Goal: Information Seeking & Learning: Learn about a topic

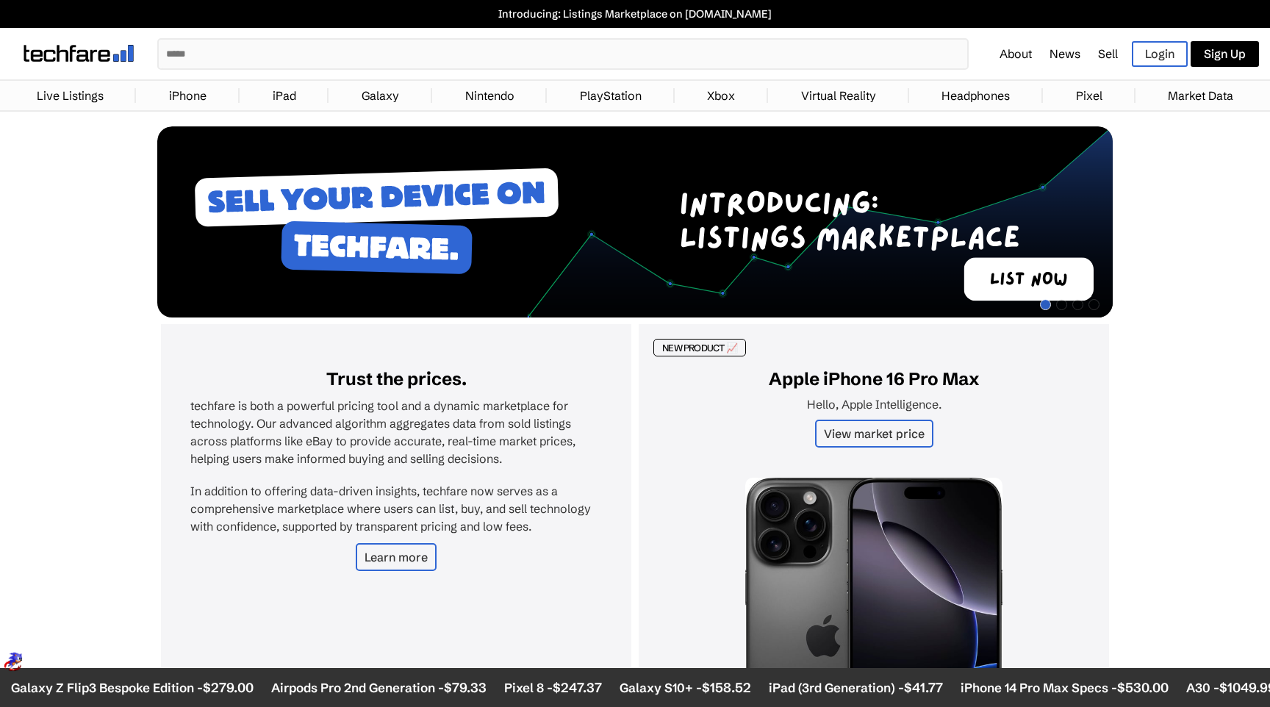
click at [179, 90] on link "iPhone" at bounding box center [188, 95] width 52 height 29
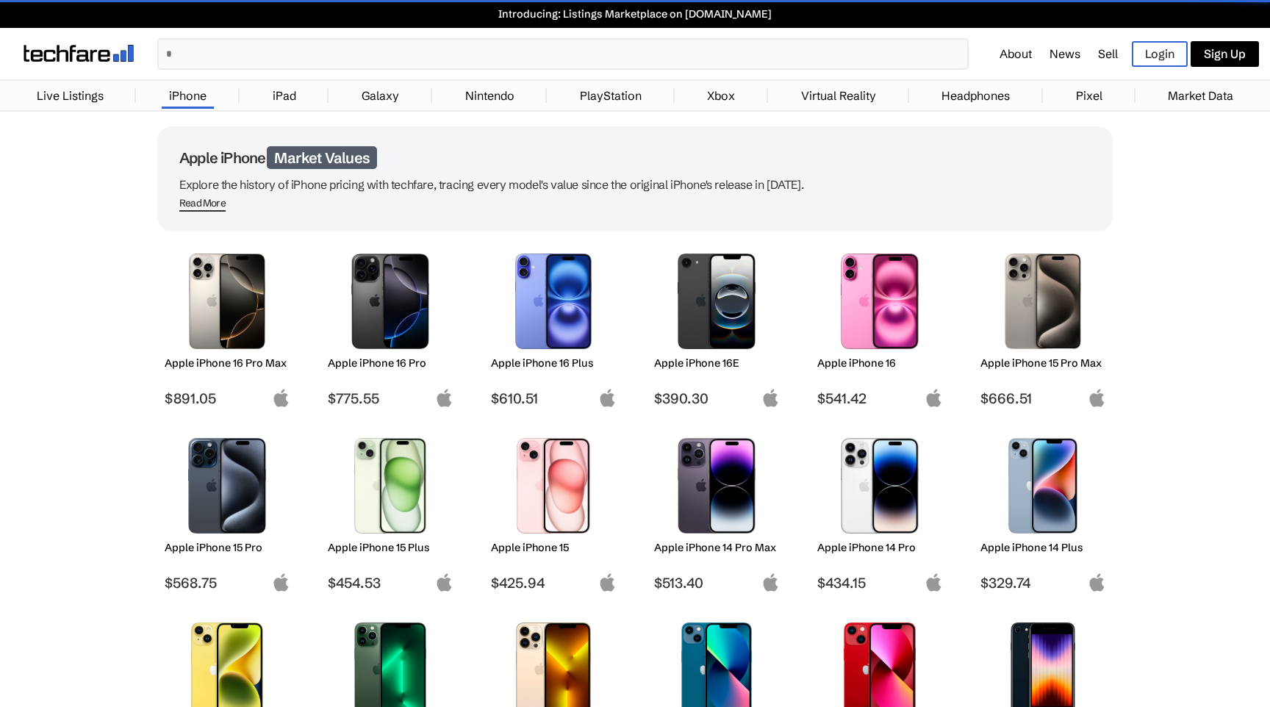
click at [231, 318] on img at bounding box center [228, 302] width 104 height 96
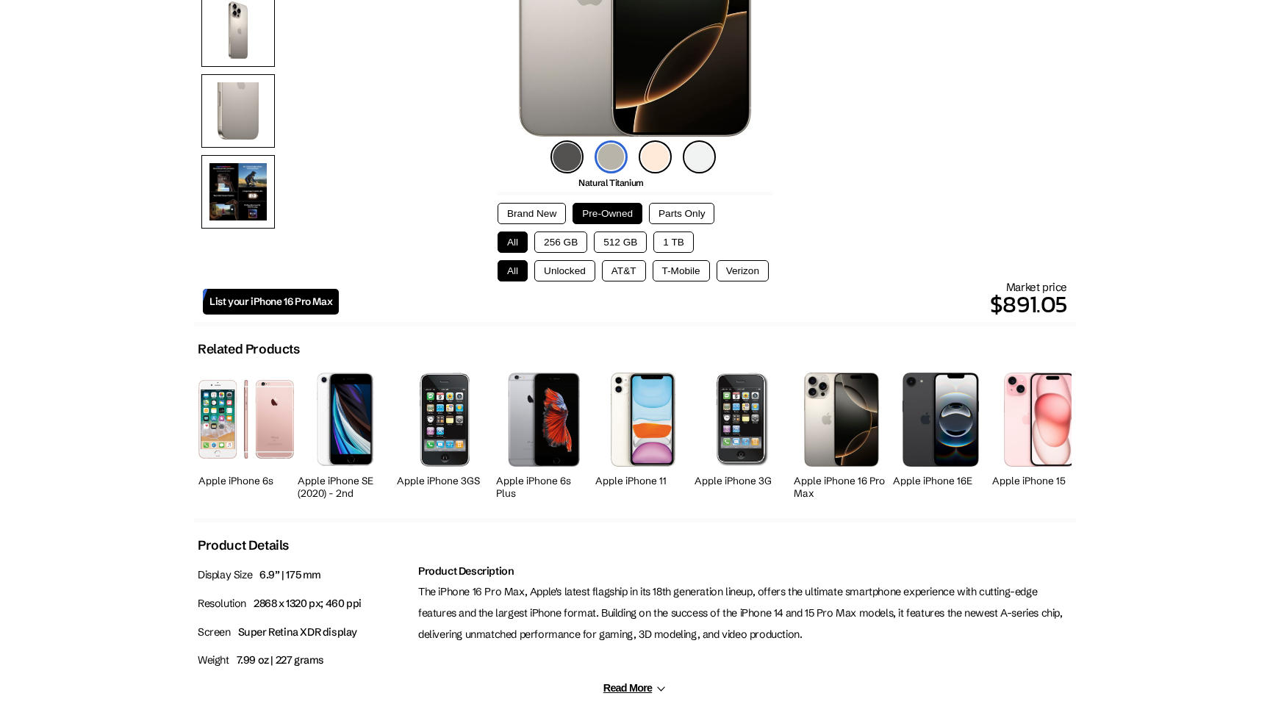
scroll to position [243, 0]
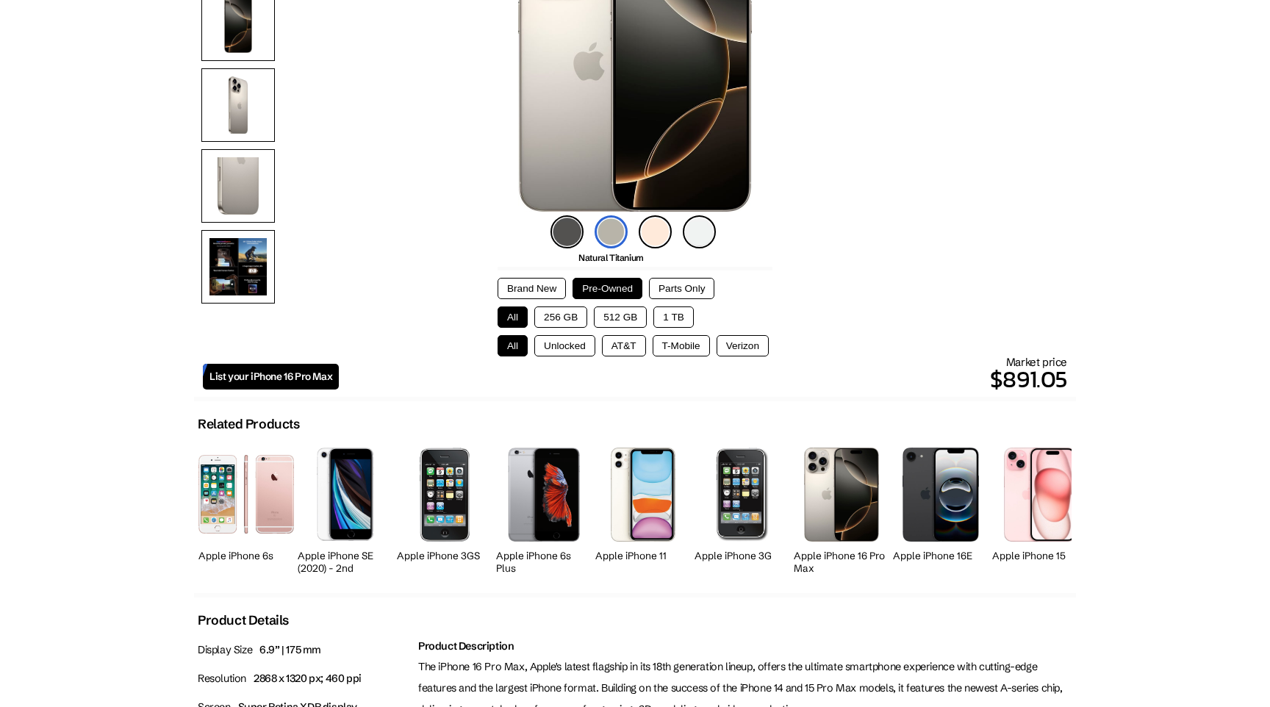
click at [576, 307] on button "256 GB" at bounding box center [560, 317] width 53 height 21
click at [573, 343] on button "Unlocked" at bounding box center [564, 345] width 61 height 21
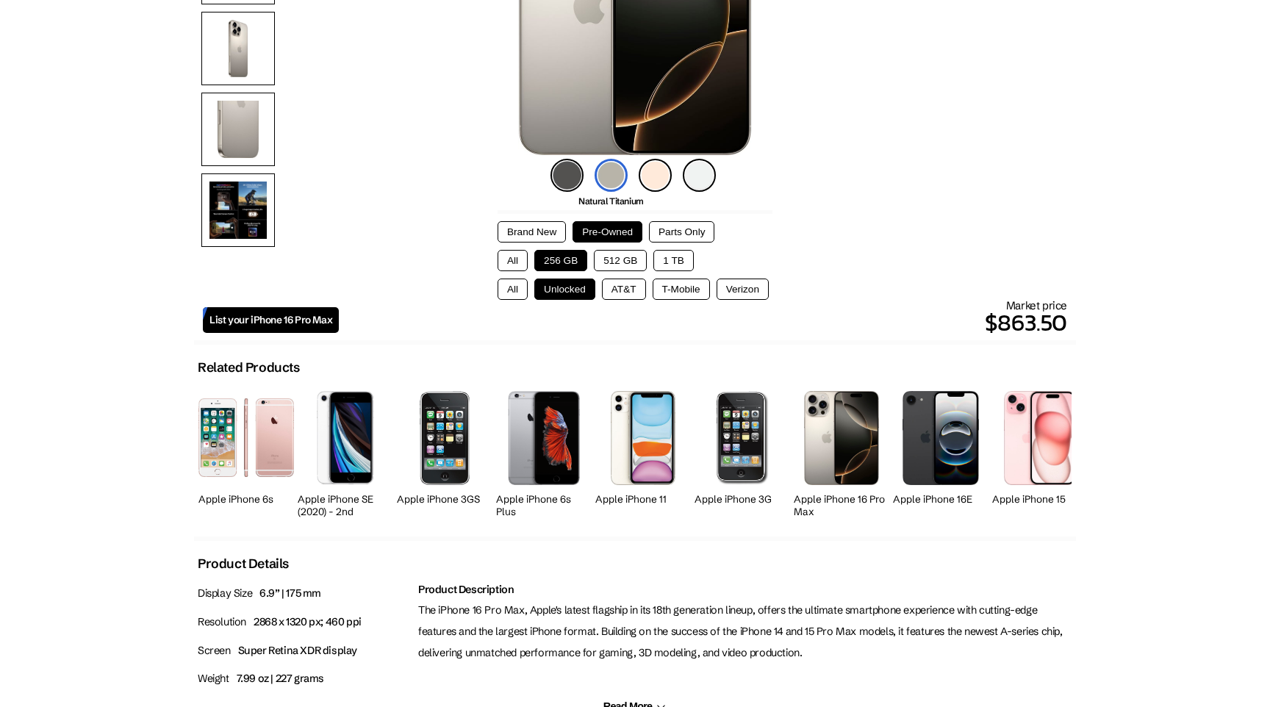
scroll to position [256, 0]
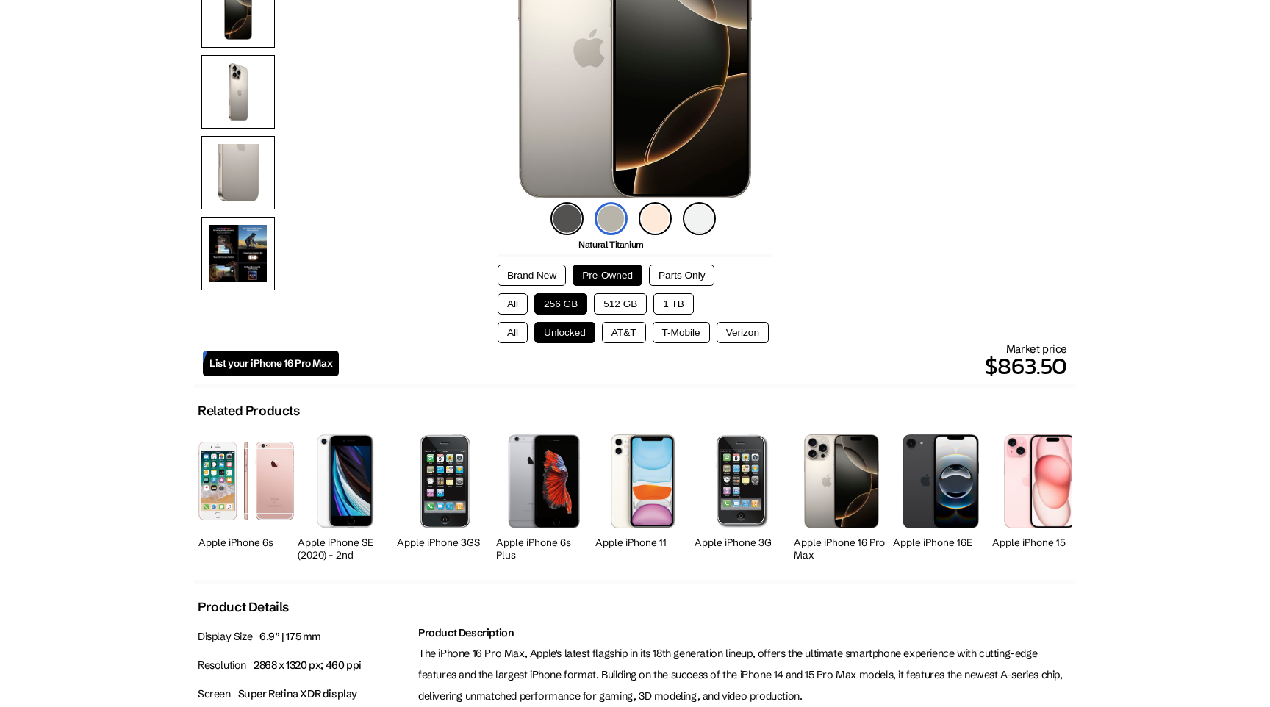
click at [640, 308] on button "512 GB" at bounding box center [620, 303] width 53 height 21
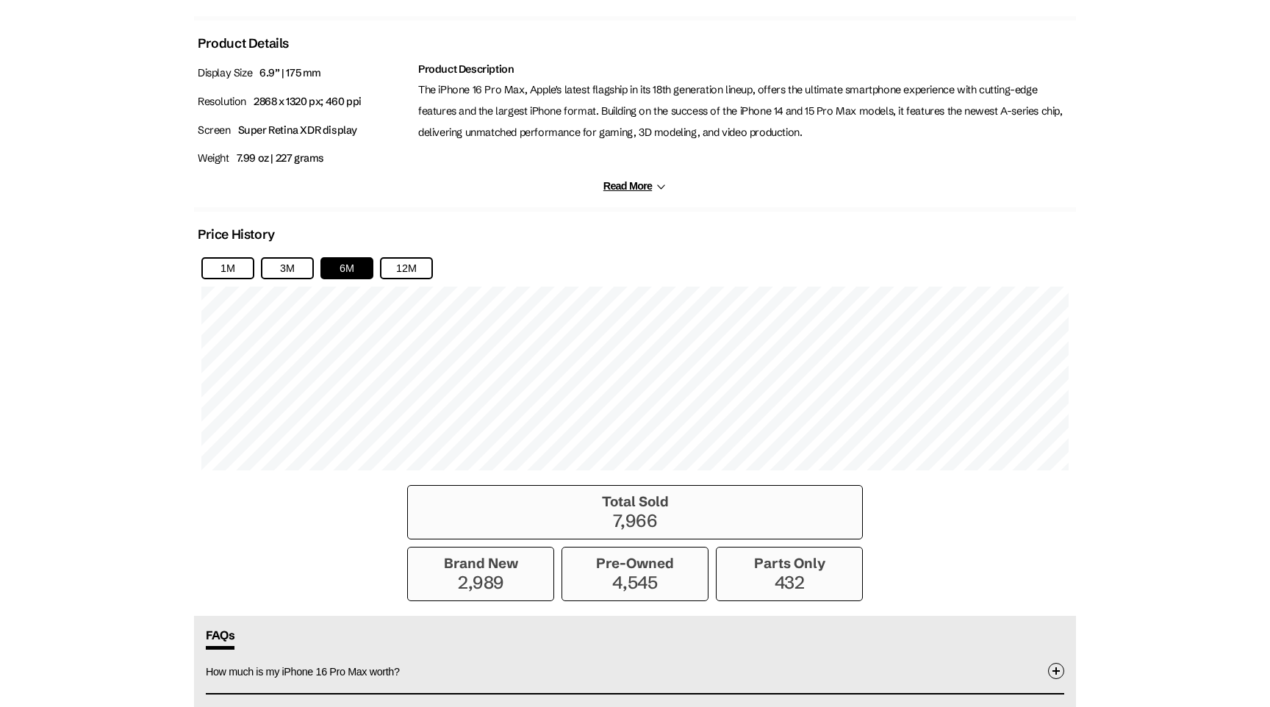
scroll to position [816, 0]
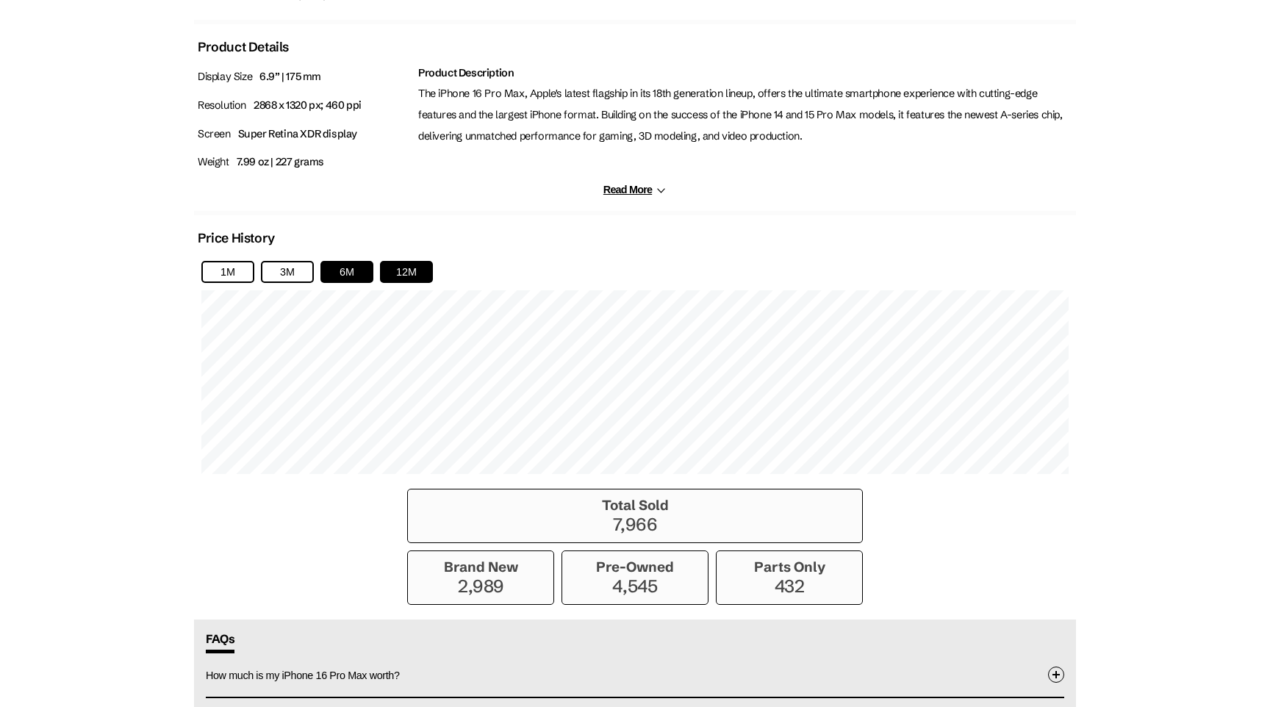
click at [397, 265] on button "12M" at bounding box center [406, 272] width 53 height 22
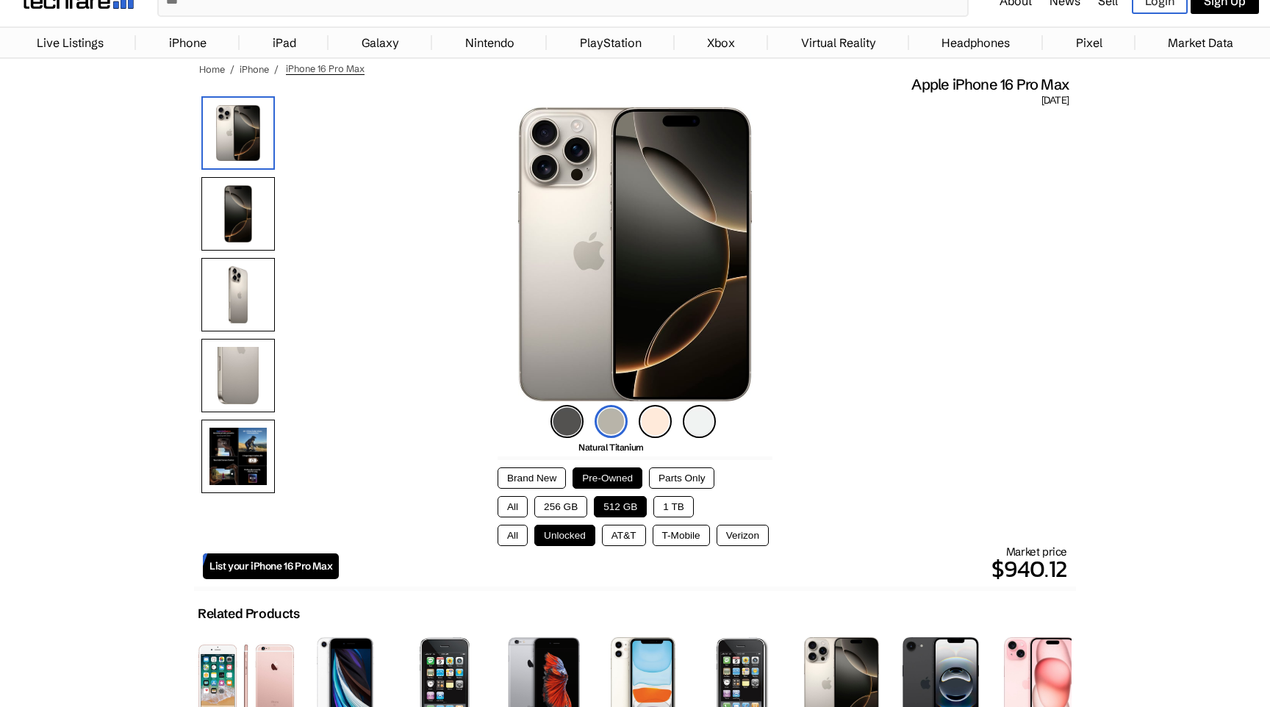
scroll to position [0, 0]
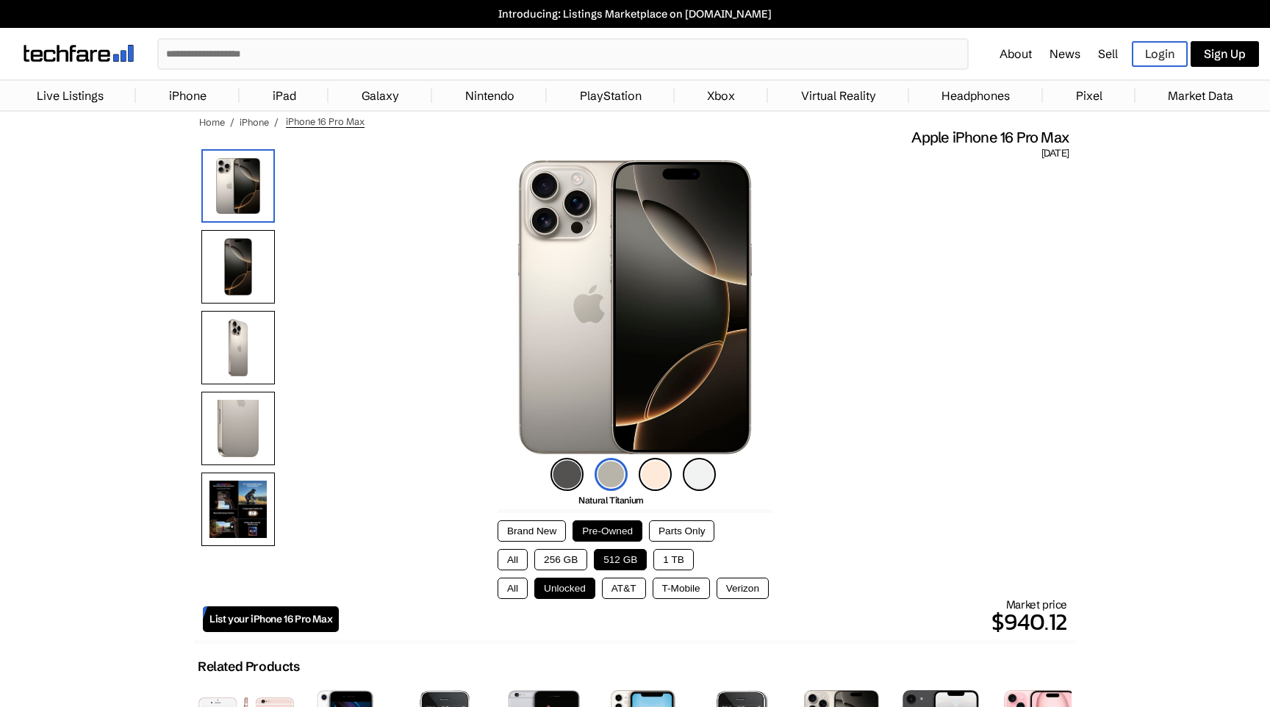
click at [515, 103] on link "Nintendo" at bounding box center [490, 95] width 64 height 29
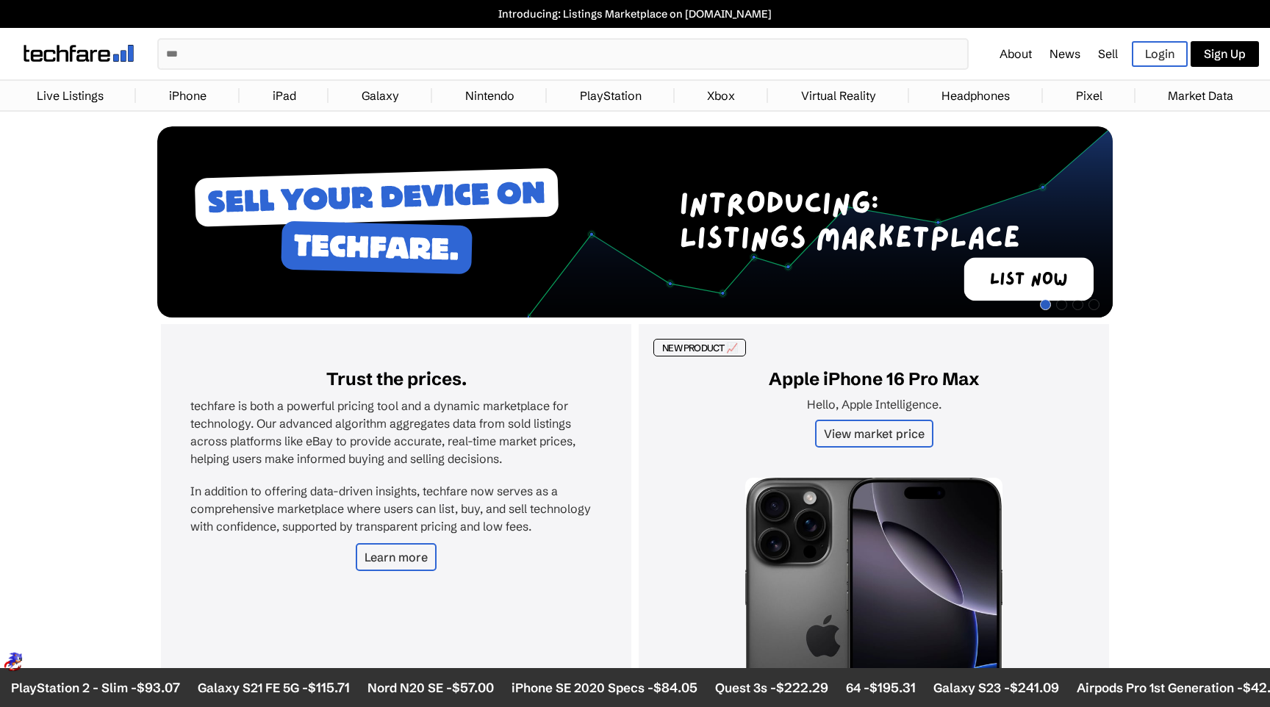
click at [1180, 86] on link "Market Data" at bounding box center [1201, 95] width 80 height 29
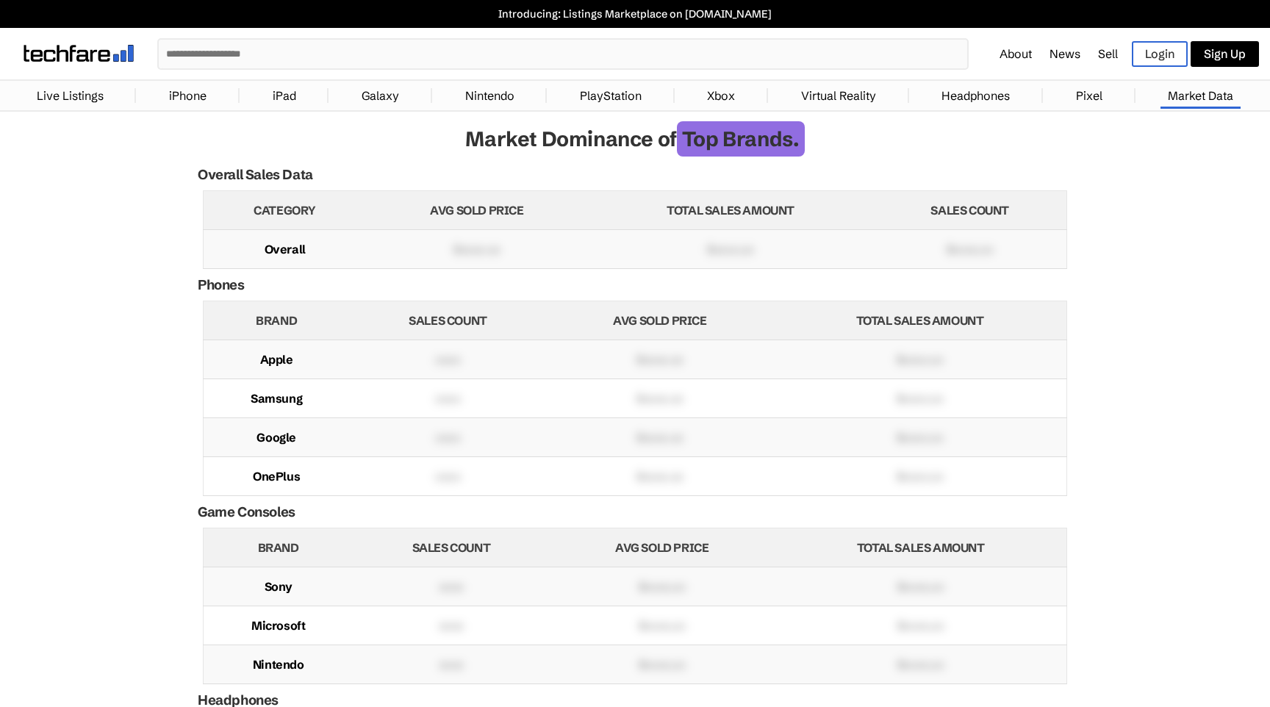
click at [1163, 54] on link "Login" at bounding box center [1160, 54] width 56 height 26
